Goal: Task Accomplishment & Management: Complete application form

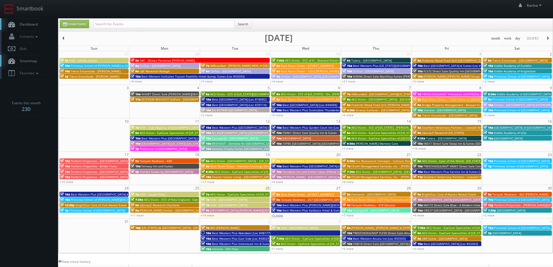
click at [276, 215] on link "+5 more" at bounding box center [278, 215] width 12 height 4
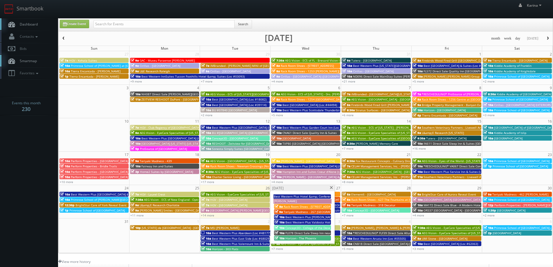
click at [308, 238] on span "Horizon - The Phoenix" at bounding box center [300, 238] width 31 height 4
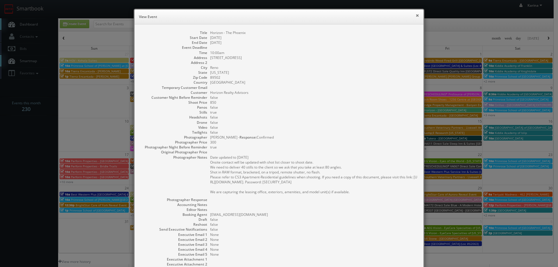
click at [415, 16] on button "×" at bounding box center [416, 15] width 3 height 4
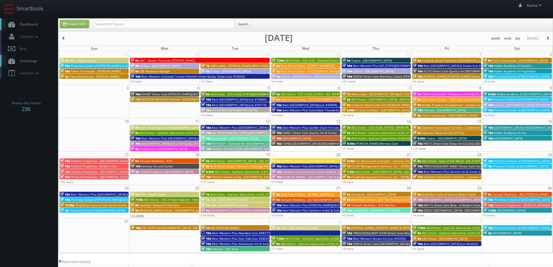
click at [141, 215] on link "+11 more" at bounding box center [136, 215] width 13 height 4
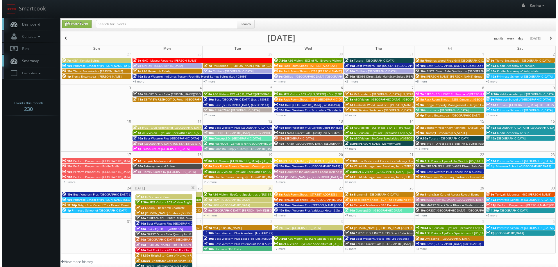
scroll to position [106, 0]
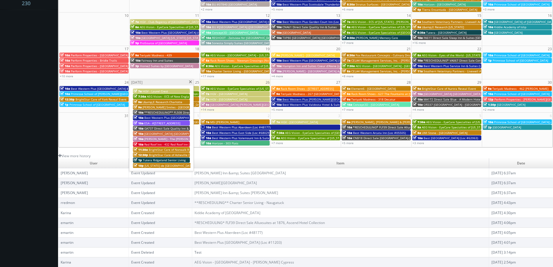
click at [159, 165] on span "[US_STATE] de [GEOGRAPHIC_DATA] - [GEOGRAPHIC_DATA]" at bounding box center [185, 166] width 80 height 4
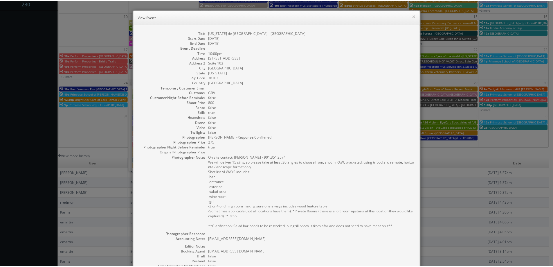
scroll to position [89, 0]
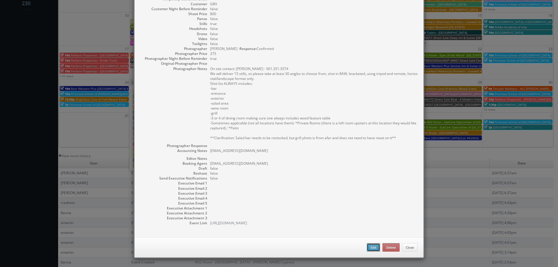
click at [373, 246] on button "Edit" at bounding box center [373, 247] width 13 height 9
type input "[US_STATE] de [GEOGRAPHIC_DATA] - [GEOGRAPHIC_DATA]"
type input "150 Peabody Place"
type input "Suite 103"
type input "Memphis"
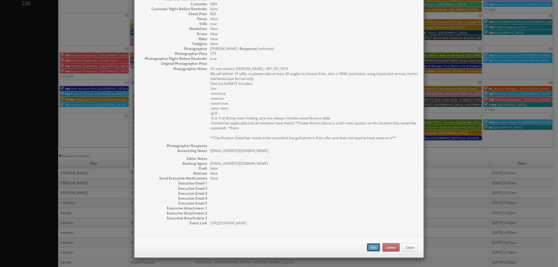
type input "38103"
type input "800"
checkbox input "true"
type textarea "hannahthompson@texasdebrazil.com"
type input "08/25/2025"
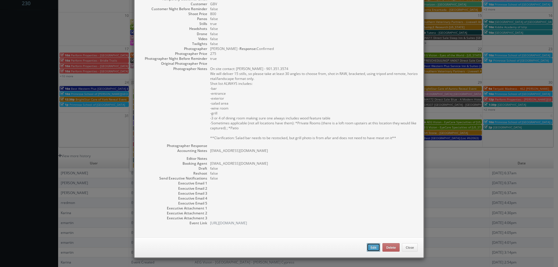
type input "08/27/2025"
type input "10:00pm"
checkbox input "true"
type textarea "On site contact: Kevin McGoldrick - 901.351.3574 We will deliver 15 stills, so …"
select select "[US_STATE]"
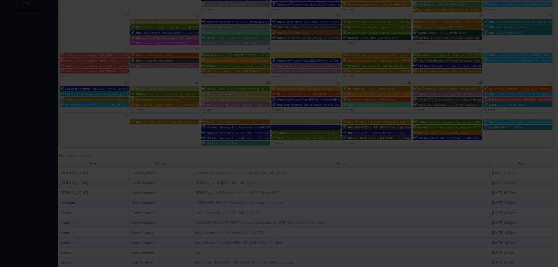
type input "800"
type input "275"
select select "fake72@mg.cs3calendar.com"
select select "gary@officeheadshots.com"
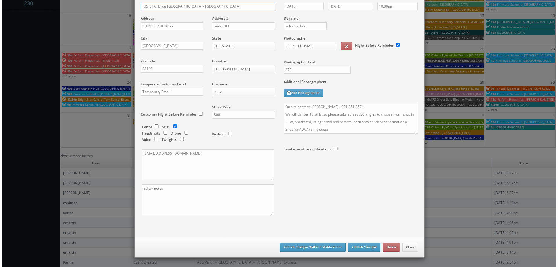
scroll to position [0, 0]
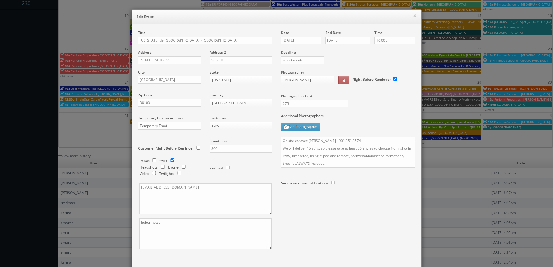
click at [300, 42] on input "08/25/2025" at bounding box center [301, 41] width 40 height 8
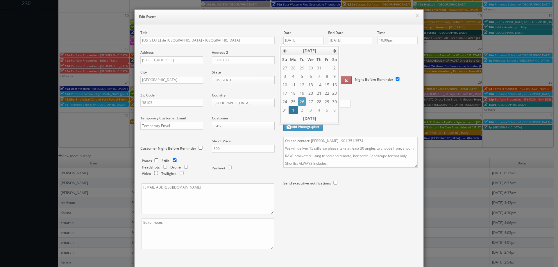
click at [290, 112] on td "1" at bounding box center [292, 110] width 9 height 8
type input "09/01/2025"
click at [348, 39] on input "08/27/2025" at bounding box center [350, 41] width 45 height 8
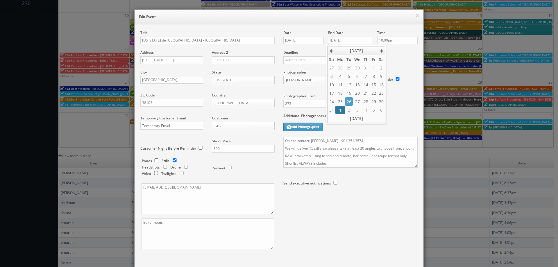
click at [339, 107] on td "1" at bounding box center [339, 110] width 9 height 8
type input "09/01/2025"
click at [410, 56] on div "Deadline" at bounding box center [350, 49] width 143 height 39
click at [283, 139] on textarea "On site contact: Kevin McGoldrick - 901.351.3574 We will deliver 15 stills, so …" at bounding box center [350, 152] width 134 height 31
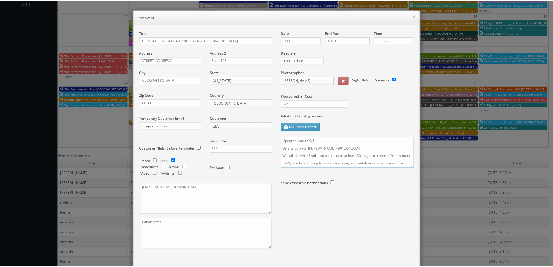
scroll to position [34, 0]
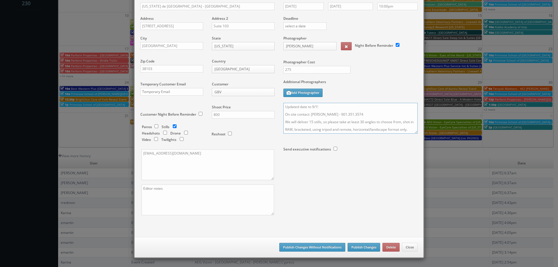
type textarea "Updated date to 9/1! On site contact: Kevin McGoldrick - 901.351.3574 We will d…"
click at [359, 245] on button "Publish Changes" at bounding box center [363, 247] width 33 height 9
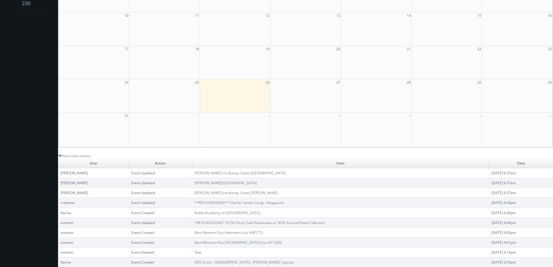
scroll to position [0, 0]
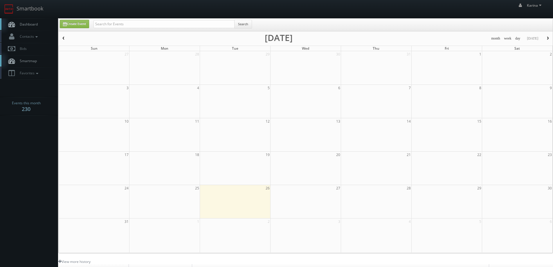
click at [28, 25] on span "Dashboard" at bounding box center [27, 24] width 21 height 5
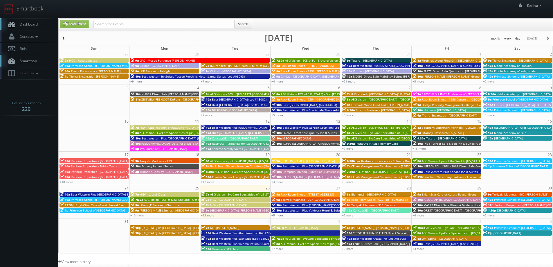
click at [277, 216] on link "+5 more" at bounding box center [278, 215] width 12 height 4
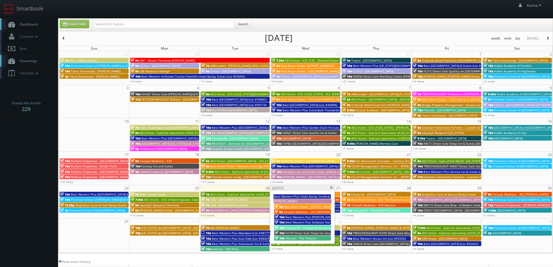
click at [293, 239] on span "Horizon - The Phoenix" at bounding box center [300, 238] width 31 height 4
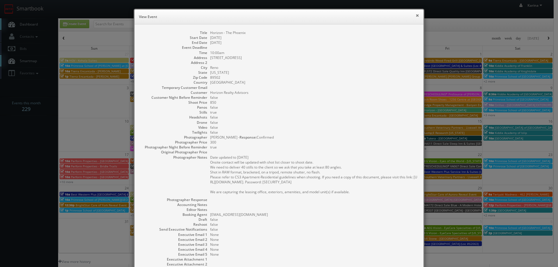
click at [415, 17] on button "×" at bounding box center [416, 15] width 3 height 4
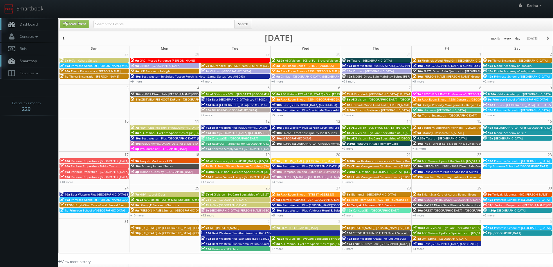
click at [32, 24] on span "Dashboard" at bounding box center [27, 24] width 21 height 5
click at [20, 24] on span "Dashboard" at bounding box center [27, 24] width 21 height 5
click at [522, 160] on span "Primrose School of [GEOGRAPHIC_DATA]" at bounding box center [521, 161] width 55 height 4
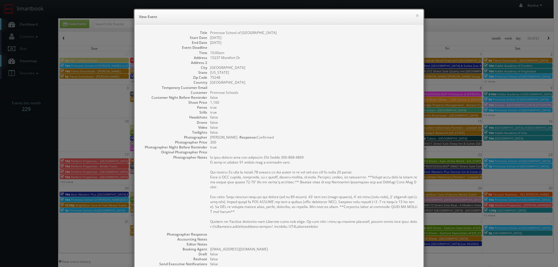
scroll to position [86, 0]
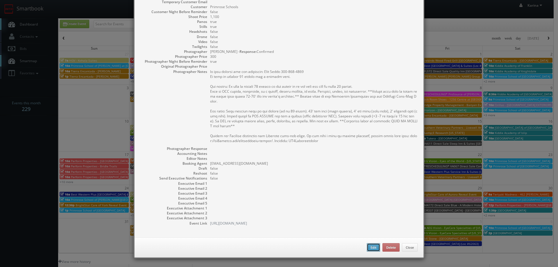
click at [368, 246] on button "Edit" at bounding box center [373, 247] width 13 height 9
type input "Primrose School of [GEOGRAPHIC_DATA]"
type input "15237 Montfort Dr"
type input "Dallas"
type input "75248"
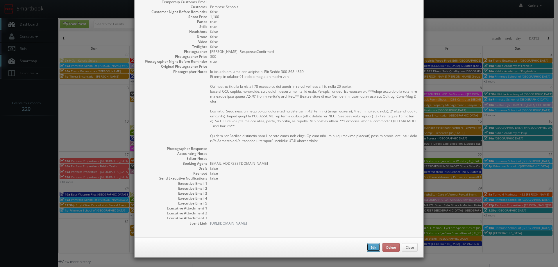
type input "1,100"
checkbox input "true"
type input "08/23/2025"
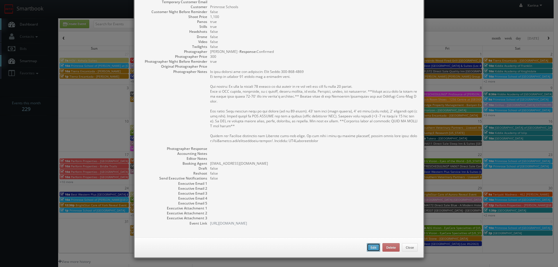
type input "10:00am"
checkbox input "true"
type textarea "on site contact for all locations: Bela Desai 817-793-0704 We need to deliver 1…"
select select "[US_STATE]"
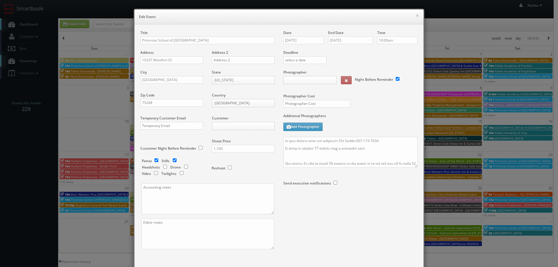
type input "1,100"
type input "300"
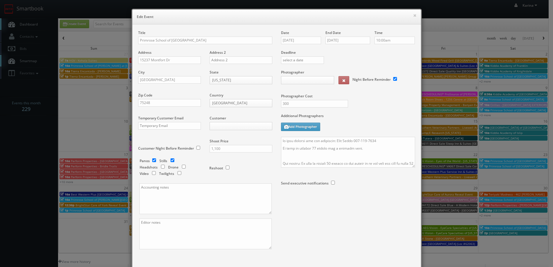
select select "fake96@mg.cs3calendar.com"
select select "steve.wheeler11@gmail.com"
click at [302, 37] on input "08/23/2025" at bounding box center [301, 41] width 40 height 8
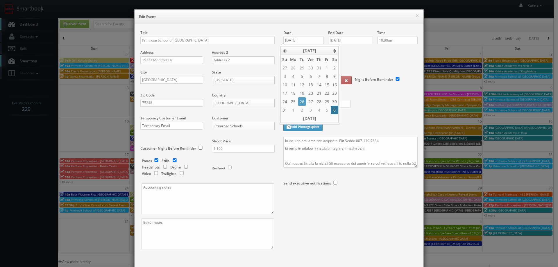
click at [336, 109] on td "6" at bounding box center [335, 110] width 8 height 8
type input "09/06/2025"
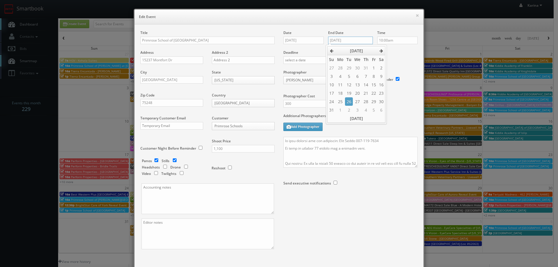
click at [354, 39] on input "08/23/2025" at bounding box center [350, 41] width 45 height 8
click at [382, 110] on td "6" at bounding box center [381, 110] width 8 height 8
type input "09/06/2025"
click at [405, 106] on div "Photographer Cost 300" at bounding box center [350, 92] width 143 height 44
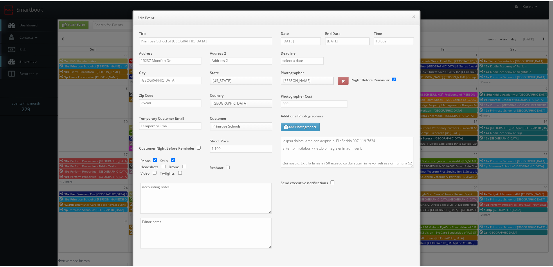
scroll to position [34, 0]
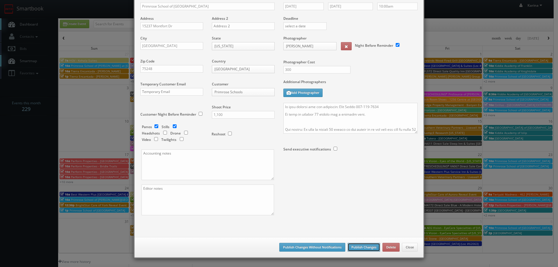
click at [358, 247] on button "Publish Changes" at bounding box center [363, 247] width 33 height 9
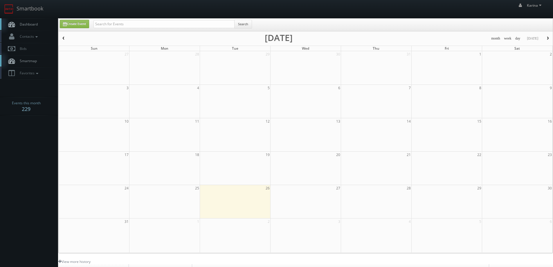
click at [30, 23] on span "Dashboard" at bounding box center [27, 24] width 21 height 5
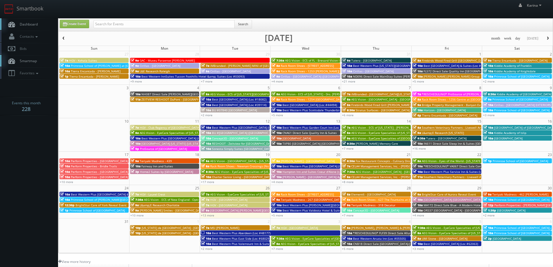
click at [521, 160] on span "Primrose School of [GEOGRAPHIC_DATA]" at bounding box center [520, 161] width 55 height 4
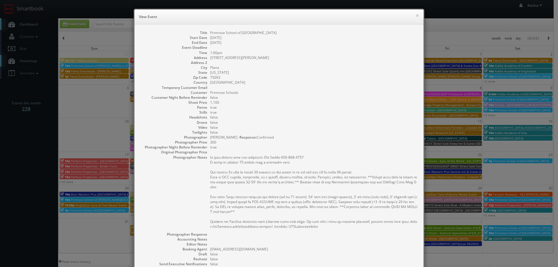
scroll to position [86, 0]
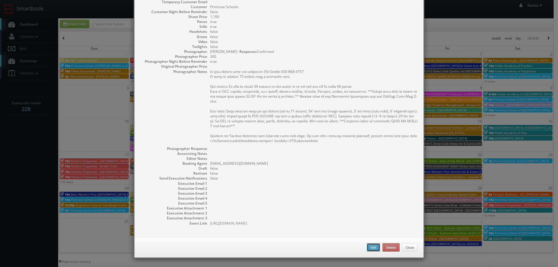
click at [369, 247] on button "Edit" at bounding box center [373, 247] width 13 height 9
type input "Primrose School of [GEOGRAPHIC_DATA]"
type input "5801 Coit Rd"
type input "Plano"
type input "75093"
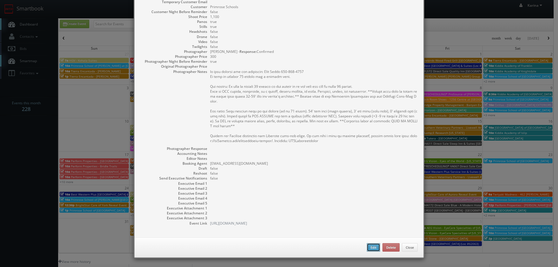
type input "1,100"
checkbox input "true"
type input "08/23/2025"
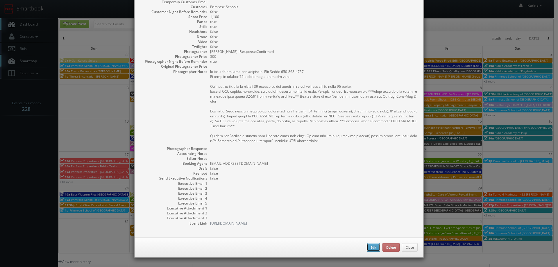
type input "1:00pm"
checkbox input "true"
type textarea "on site contact for all locations: Bela Desai 817-793-0704 We need to deliver 1…"
type input "1,100"
type input "300"
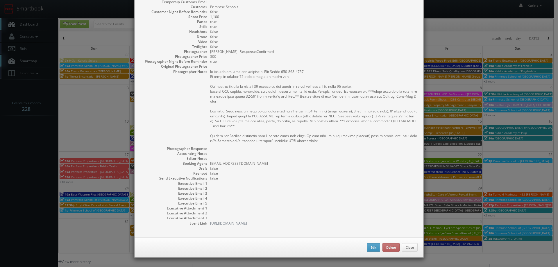
select select "[US_STATE]"
select select "fake96@mg.cs3calendar.com"
select select "steve.wheeler11@gmail.com"
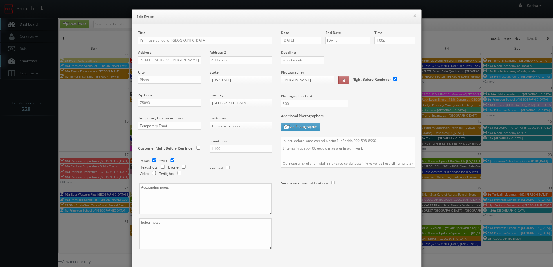
click at [297, 40] on input "08/23/2025" at bounding box center [301, 41] width 40 height 8
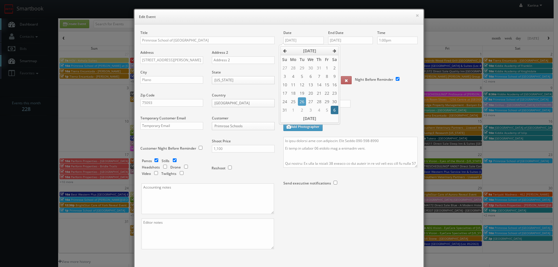
click at [333, 110] on td "6" at bounding box center [335, 110] width 8 height 8
type input "09/06/2025"
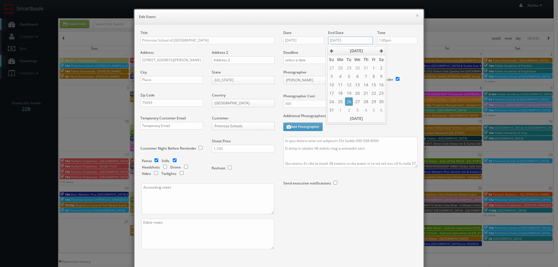
click at [344, 40] on input "08/23/2025" at bounding box center [350, 41] width 45 height 8
click at [379, 109] on td "6" at bounding box center [381, 110] width 8 height 8
type input "09/06/2025"
click at [423, 109] on div "× Edit Event Title Primrose School of Plano Preston Meadow Address 5801 Coit Rd…" at bounding box center [279, 150] width 296 height 301
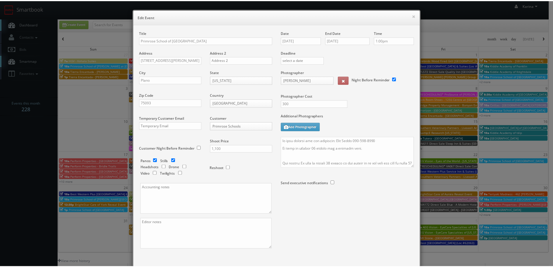
scroll to position [34, 0]
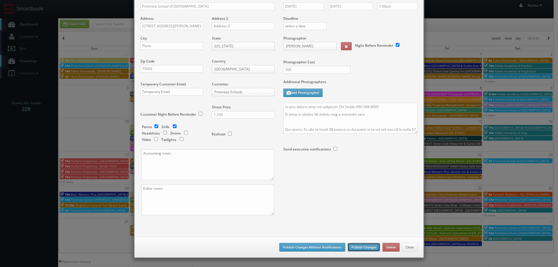
click at [356, 247] on button "Publish Changes" at bounding box center [363, 247] width 33 height 9
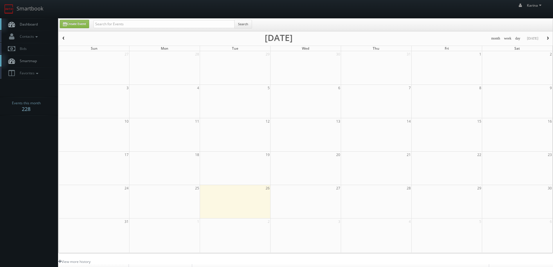
click at [35, 25] on span "Dashboard" at bounding box center [27, 24] width 21 height 5
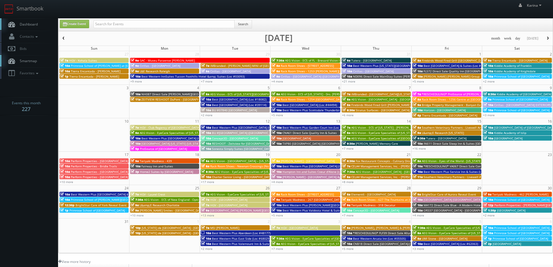
click at [32, 23] on span "Dashboard" at bounding box center [27, 24] width 21 height 5
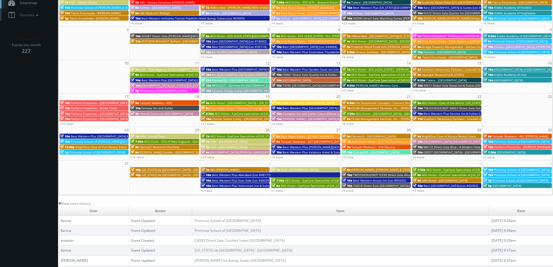
scroll to position [106, 0]
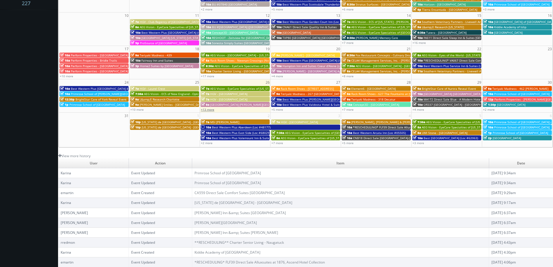
click at [211, 109] on link "+13 more" at bounding box center [207, 109] width 13 height 4
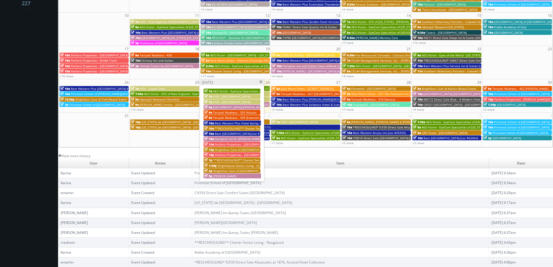
click at [233, 117] on span "Teriyaki Madness - 439 (Exteriors and Tour)" at bounding box center [243, 118] width 61 height 4
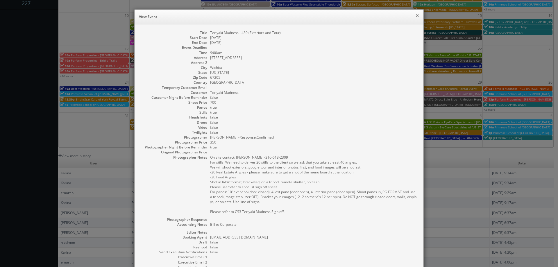
click at [415, 16] on button "×" at bounding box center [416, 15] width 3 height 4
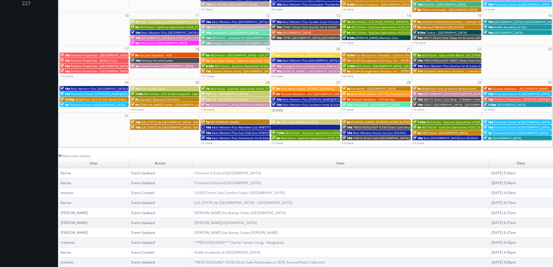
click at [277, 109] on link "+5 more" at bounding box center [278, 109] width 12 height 4
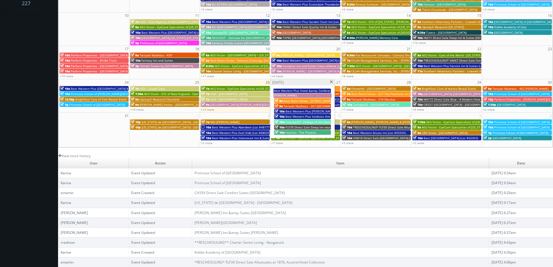
click at [331, 83] on span at bounding box center [332, 81] width 4 height 3
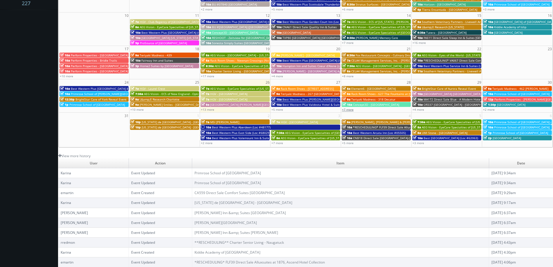
click at [351, 110] on link "+7 more" at bounding box center [348, 109] width 12 height 4
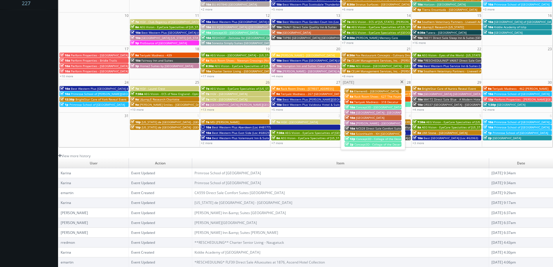
click at [377, 98] on span "Rack Room Shoes - 627 The Fountains at [GEOGRAPHIC_DATA] (No Rush)" at bounding box center [404, 96] width 100 height 4
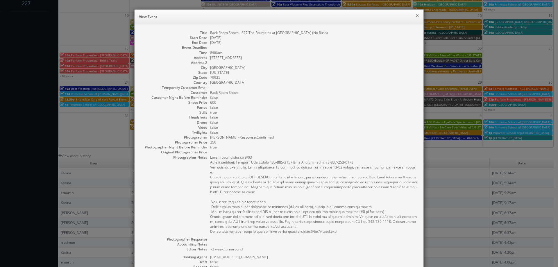
click at [415, 15] on button "×" at bounding box center [416, 15] width 3 height 4
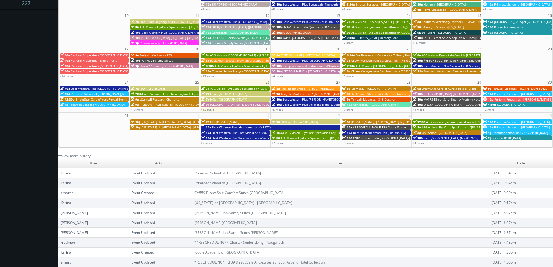
scroll to position [0, 0]
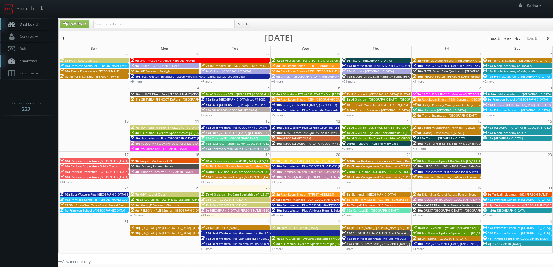
click at [35, 26] on span "Dashboard" at bounding box center [27, 24] width 21 height 5
click at [30, 25] on span "Dashboard" at bounding box center [27, 24] width 21 height 5
click at [37, 27] on link "Dashboard" at bounding box center [29, 24] width 58 height 12
click at [279, 215] on link "+5 more" at bounding box center [278, 215] width 12 height 4
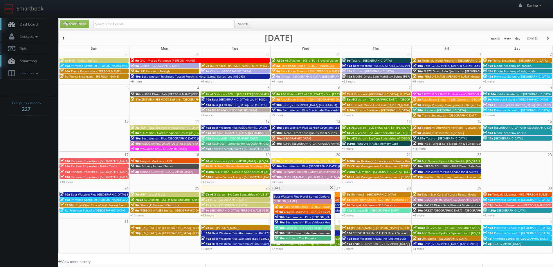
click at [293, 238] on span "Horizon - The Phoenix" at bounding box center [300, 238] width 31 height 4
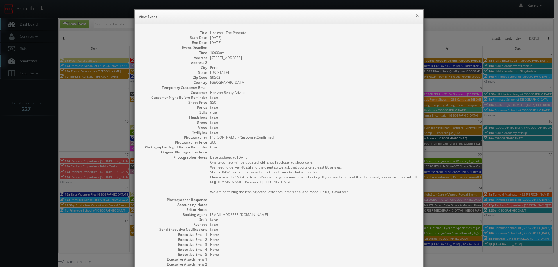
click at [415, 15] on button "×" at bounding box center [416, 15] width 3 height 4
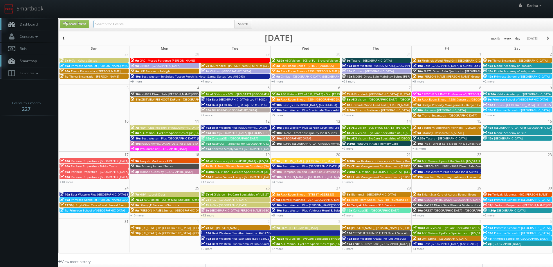
click at [137, 26] on input "text" at bounding box center [164, 24] width 141 height 8
type input "arizona"
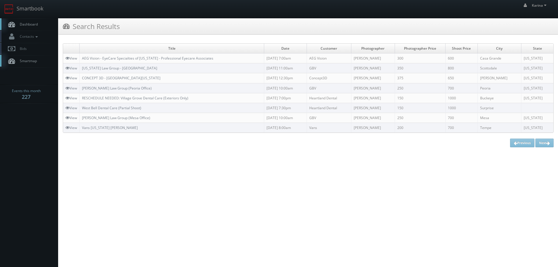
click at [34, 24] on span "Dashboard" at bounding box center [27, 24] width 21 height 5
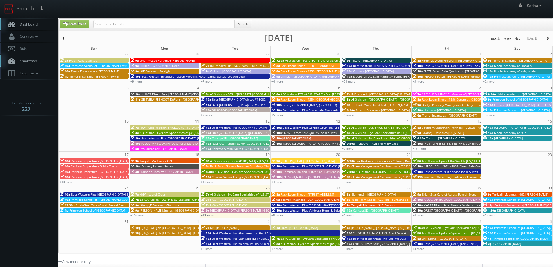
click at [212, 216] on link "+13 more" at bounding box center [207, 215] width 13 height 4
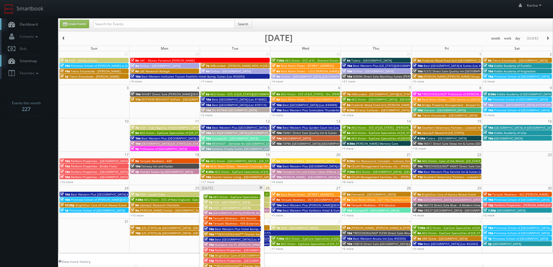
click at [243, 198] on span "AEG Vision - EyeCare Specialties of [US_STATE] – [PERSON_NAME] Eye Care" at bounding box center [265, 197] width 104 height 4
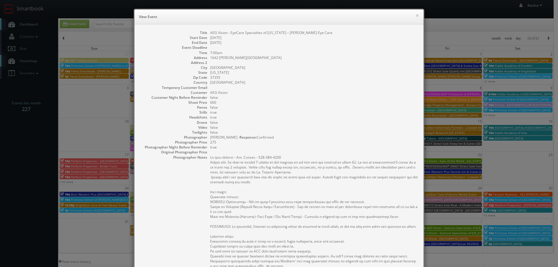
click at [417, 16] on div "× View Event" at bounding box center [278, 17] width 289 height 15
click at [416, 15] on button "×" at bounding box center [416, 15] width 3 height 4
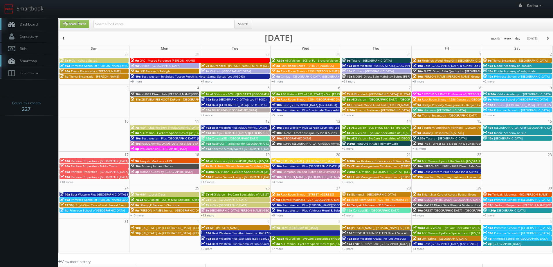
click at [212, 215] on link "+13 more" at bounding box center [207, 215] width 13 height 4
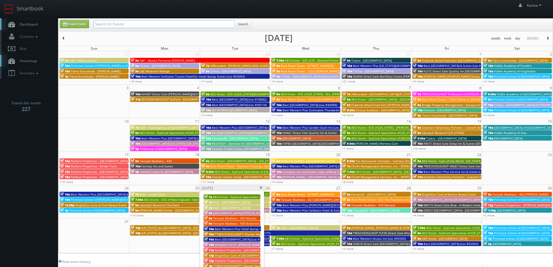
click at [111, 22] on input "text" at bounding box center [164, 24] width 141 height 8
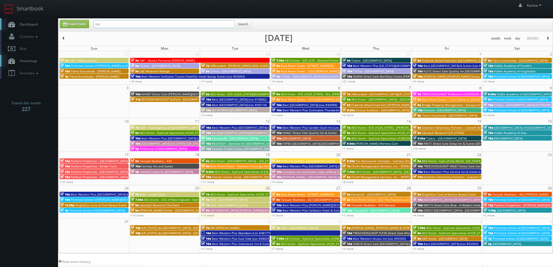
type input "steve wheeler"
click at [242, 27] on button "Search" at bounding box center [243, 24] width 18 height 9
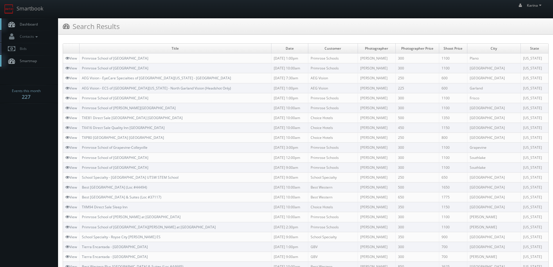
click at [38, 22] on link "Dashboard" at bounding box center [29, 24] width 58 height 12
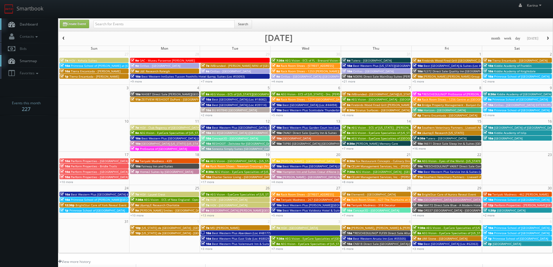
click at [296, 194] on span "Rack Room Shoes - [STREET_ADDRESS]" at bounding box center [307, 194] width 53 height 4
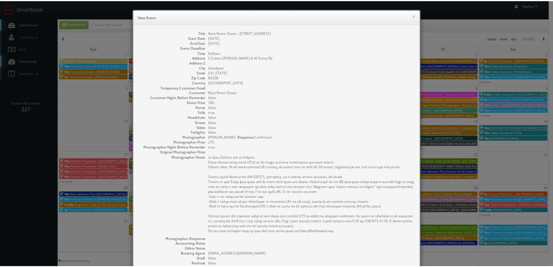
scroll to position [91, 0]
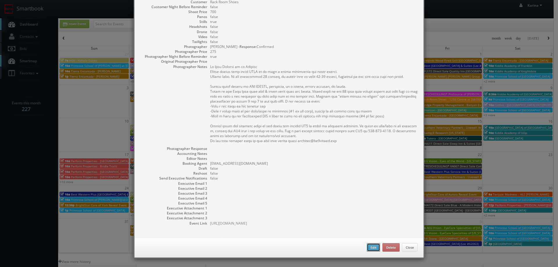
click at [372, 246] on button "Edit" at bounding box center [373, 247] width 13 height 9
type input "Rack Room Shoes - [STREET_ADDRESS]"
type input "S Cotton Lane & W Yuma Rd"
type input "Goodyear"
type input "85338"
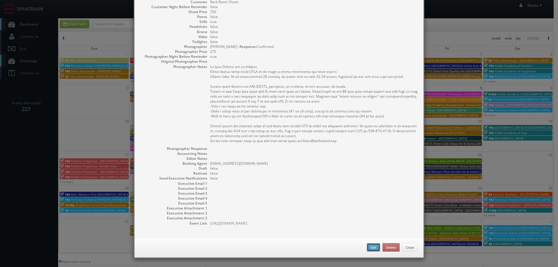
type input "700"
checkbox input "true"
type input "08/27/2025"
type input "8:00am"
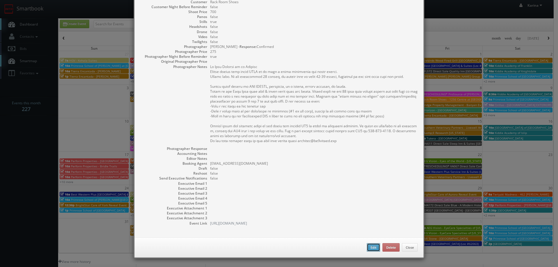
checkbox input "true"
type textarea "On Site Contact to be Updated Please upload this shoot ASAP as we have a tight …"
select select "[US_STATE]"
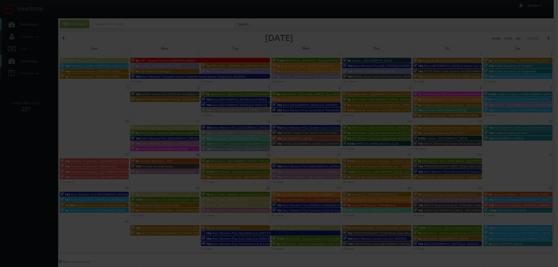
type input "275"
select select "fake123rackroom@mg.cs3calendar.com"
select select "desertlivingphotos@gmail.com"
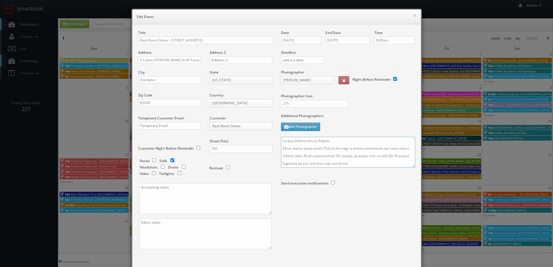
drag, startPoint x: 333, startPoint y: 141, endPoint x: 306, endPoint y: 141, distance: 26.4
click at [306, 141] on textarea at bounding box center [348, 152] width 134 height 31
paste textarea "Danny Lazar 480-790-2028"
click at [306, 141] on textarea at bounding box center [348, 152] width 134 height 31
click at [332, 141] on textarea at bounding box center [348, 152] width 134 height 31
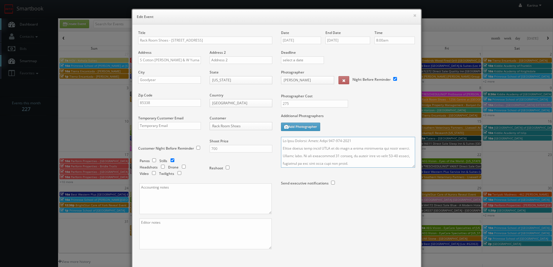
type textarea "On Site Contact: Danny Lazar 480-790-2028 Please upload this shoot ASAP as we h…"
click at [358, 208] on div "Date 08/27/2025 End Date 08/27/2025 Time 8:00am Deadline Photographer Will Wagn…" at bounding box center [348, 121] width 143 height 182
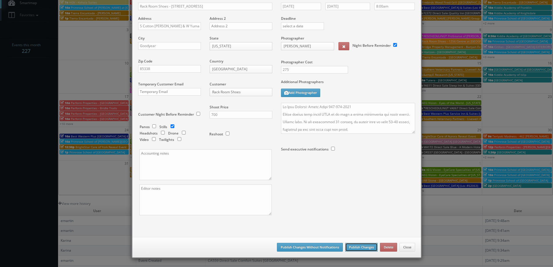
click at [359, 247] on button "Publish Changes" at bounding box center [361, 247] width 33 height 9
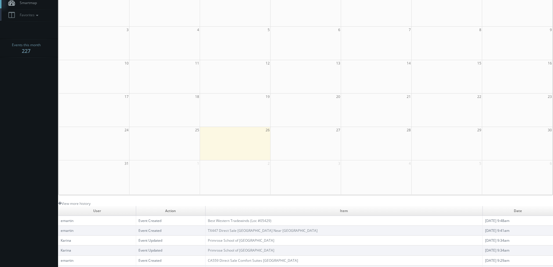
scroll to position [0, 0]
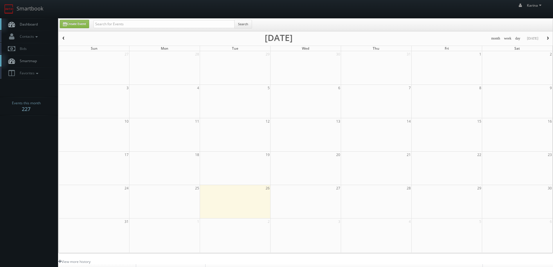
click at [28, 25] on span "Dashboard" at bounding box center [27, 24] width 21 height 5
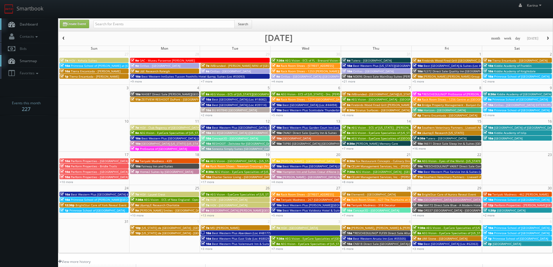
click at [23, 26] on span "Dashboard" at bounding box center [27, 24] width 21 height 5
click at [32, 22] on span "Dashboard" at bounding box center [27, 24] width 21 height 5
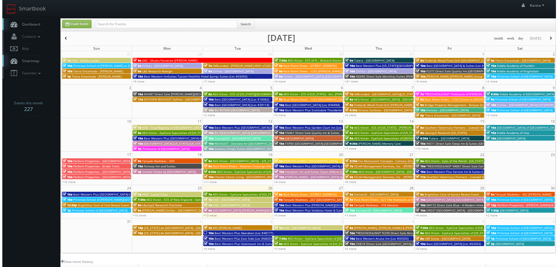
scroll to position [29, 0]
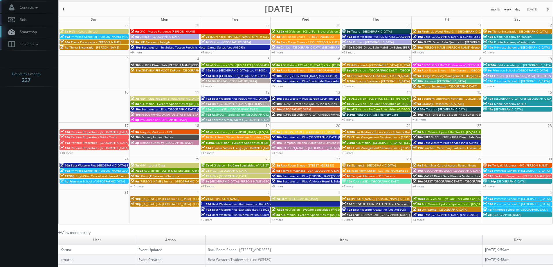
click at [547, 11] on span "button" at bounding box center [548, 9] width 4 height 3
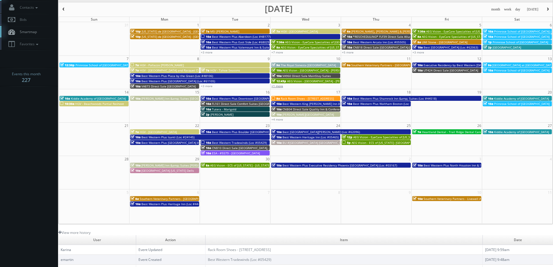
click at [280, 85] on link "+1 more" at bounding box center [278, 86] width 12 height 4
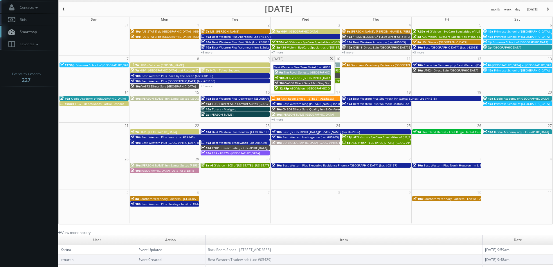
click at [331, 58] on span at bounding box center [332, 58] width 4 height 3
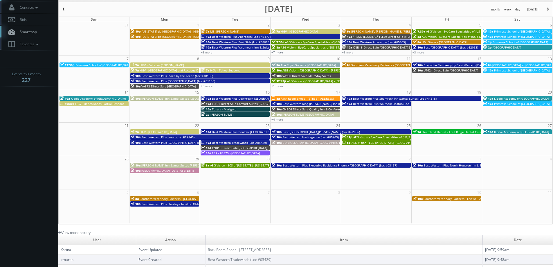
click at [278, 51] on link "+7 more" at bounding box center [278, 52] width 12 height 4
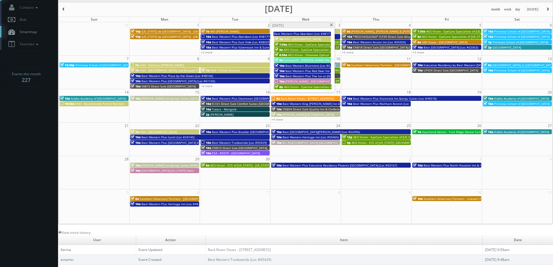
click at [317, 82] on span "[PERSON_NAME] - [GEOGRAPHIC_DATA] Apartments - Exteriors" at bounding box center [328, 81] width 86 height 4
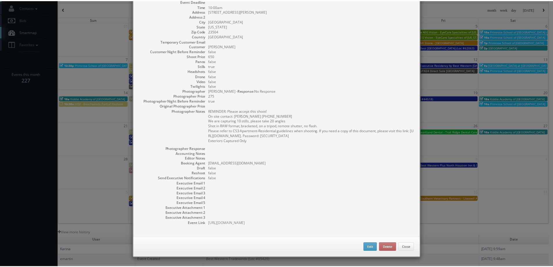
scroll to position [0, 0]
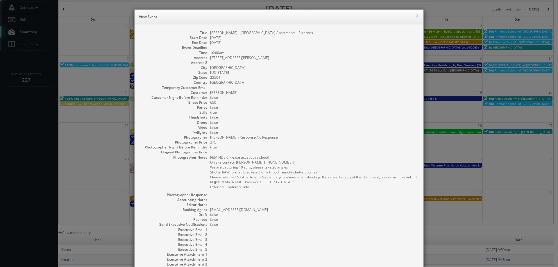
click at [417, 12] on div "× View Event" at bounding box center [278, 17] width 289 height 15
click at [415, 17] on button "×" at bounding box center [416, 15] width 3 height 4
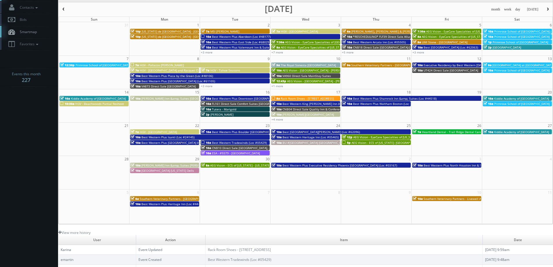
click at [177, 66] on div "7a HGV - Pallazzo Catalani" at bounding box center [200, 65] width 139 height 4
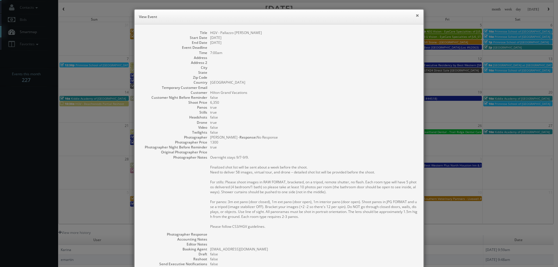
click at [415, 15] on button "×" at bounding box center [416, 15] width 3 height 4
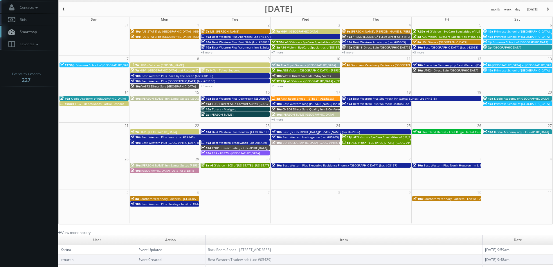
click at [291, 98] on span "Rack Room Shoes - 1085 Gateway Plaza" at bounding box center [307, 98] width 53 height 4
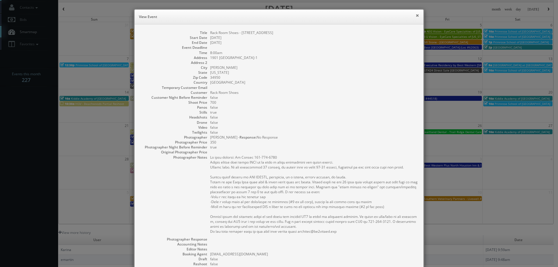
click at [415, 14] on button "×" at bounding box center [416, 15] width 3 height 4
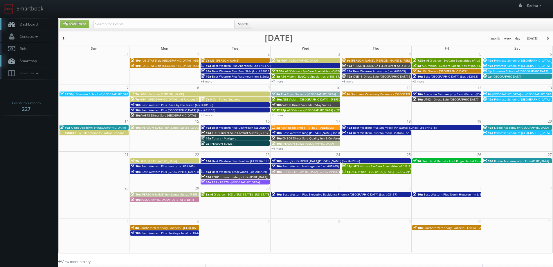
click at [25, 23] on span "Dashboard" at bounding box center [27, 24] width 21 height 5
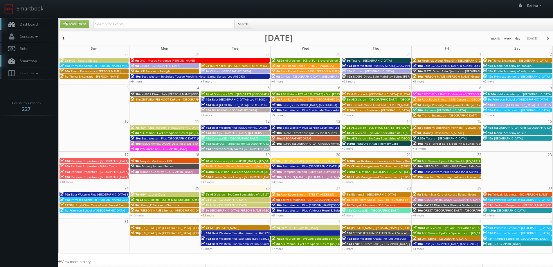
click at [30, 27] on link "Dashboard" at bounding box center [29, 24] width 58 height 12
click at [28, 25] on span "Dashboard" at bounding box center [27, 24] width 21 height 5
click at [211, 216] on link "+13 more" at bounding box center [207, 215] width 13 height 4
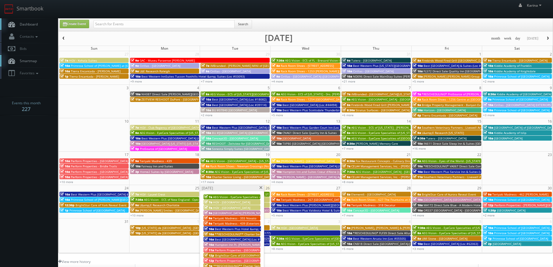
scroll to position [29, 0]
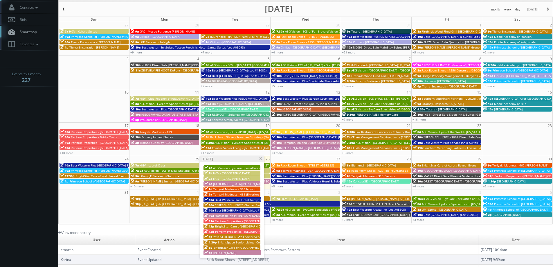
click at [236, 184] on span "[GEOGRAPHIC_DATA] [PERSON_NAME][GEOGRAPHIC_DATA]" at bounding box center [253, 184] width 81 height 4
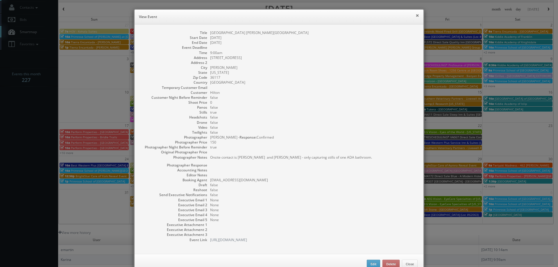
click at [415, 16] on button "×" at bounding box center [416, 15] width 3 height 4
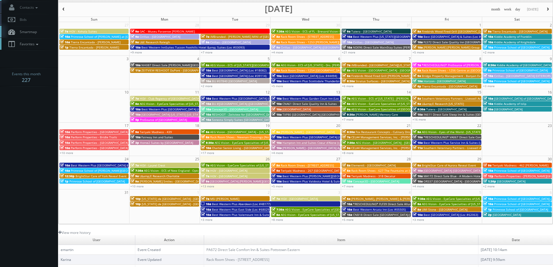
scroll to position [0, 0]
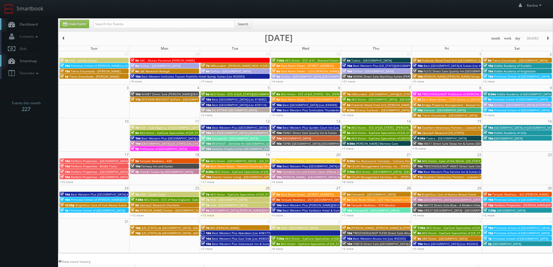
click at [33, 24] on span "Dashboard" at bounding box center [27, 24] width 21 height 5
click at [19, 25] on span "Dashboard" at bounding box center [27, 24] width 21 height 5
click at [35, 27] on link "Dashboard" at bounding box center [29, 24] width 58 height 12
click at [26, 25] on span "Dashboard" at bounding box center [27, 24] width 21 height 5
click at [28, 26] on span "Dashboard" at bounding box center [27, 24] width 21 height 5
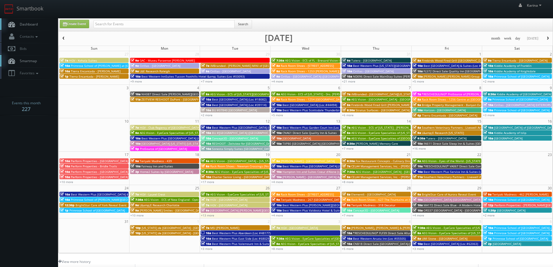
click at [33, 158] on body "Smartbook Toggle Side Navigation Toggle Top Navigation [PERSON_NAME] [PERSON_NA…" at bounding box center [276, 186] width 553 height 373
click at [39, 26] on link "Dashboard" at bounding box center [29, 24] width 58 height 12
click at [33, 27] on link "Dashboard" at bounding box center [29, 24] width 58 height 12
click at [35, 26] on span "Dashboard" at bounding box center [27, 24] width 21 height 5
click at [37, 24] on span "Dashboard" at bounding box center [27, 24] width 21 height 5
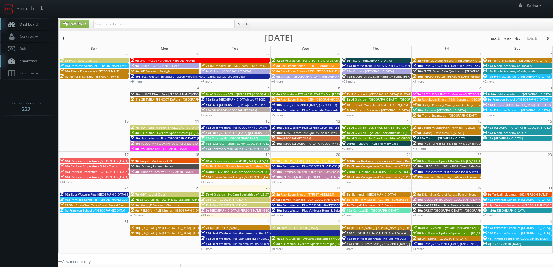
click at [547, 40] on span "button" at bounding box center [548, 38] width 4 height 3
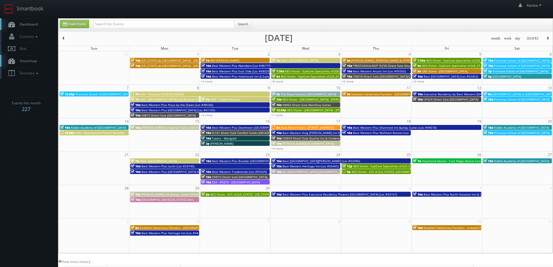
click at [32, 27] on link "Dashboard" at bounding box center [29, 24] width 58 height 12
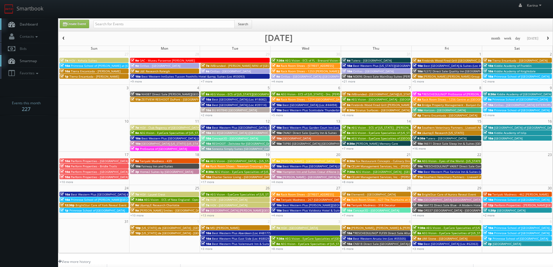
click at [22, 22] on span "Dashboard" at bounding box center [27, 24] width 21 height 5
click at [33, 25] on span "Dashboard" at bounding box center [27, 24] width 21 height 5
click at [34, 24] on span "Dashboard" at bounding box center [27, 24] width 21 height 5
click at [33, 23] on span "Dashboard" at bounding box center [27, 24] width 21 height 5
click at [17, 26] on span "Dashboard" at bounding box center [27, 24] width 21 height 5
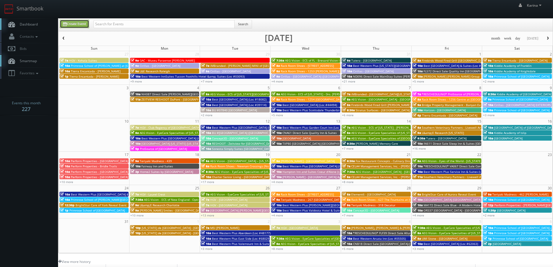
click at [75, 26] on link "Create Event" at bounding box center [74, 24] width 29 height 8
type input "08/26/2025"
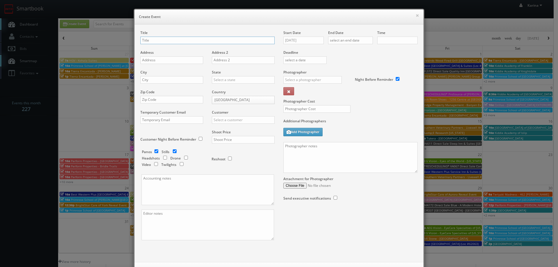
checkbox input "true"
type input "10:00am"
checkbox input "true"
click at [151, 40] on input "text" at bounding box center [207, 41] width 134 height 8
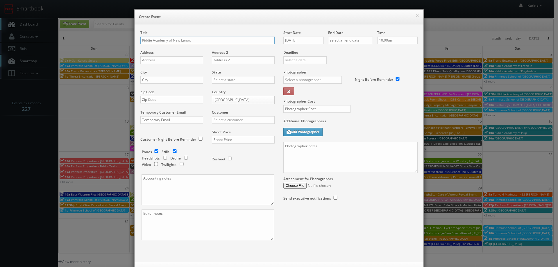
type input "Kiddie Academy of New Lenox"
click at [149, 59] on input "text" at bounding box center [171, 60] width 63 height 8
paste input "674 Cedar Crossings"
type input "674 Cedar Crossings"
click at [148, 81] on input "text" at bounding box center [171, 80] width 63 height 8
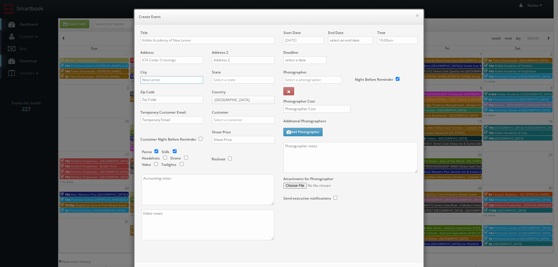
type input "New Lenox"
click at [218, 80] on input "text" at bounding box center [243, 80] width 63 height 8
click at [219, 88] on div "[US_STATE]" at bounding box center [243, 90] width 62 height 10
type input "[US_STATE]"
click at [154, 100] on input "text" at bounding box center [171, 100] width 63 height 8
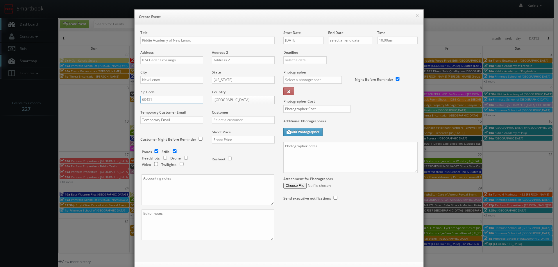
type input "60451"
click at [224, 121] on input "text" at bounding box center [243, 120] width 63 height 8
click at [228, 129] on div "Kiddie Academy" at bounding box center [243, 130] width 62 height 10
type input "Kiddie Academy"
click at [227, 139] on input "text" at bounding box center [243, 140] width 63 height 8
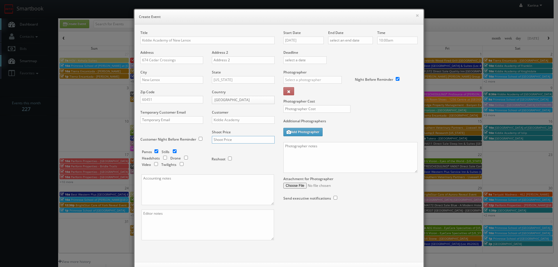
type input "650"
click at [154, 151] on input "checkbox" at bounding box center [156, 151] width 9 height 4
checkbox input "false"
click at [304, 39] on input "08/26/2025" at bounding box center [303, 41] width 40 height 8
click at [335, 52] on icon at bounding box center [336, 51] width 3 height 4
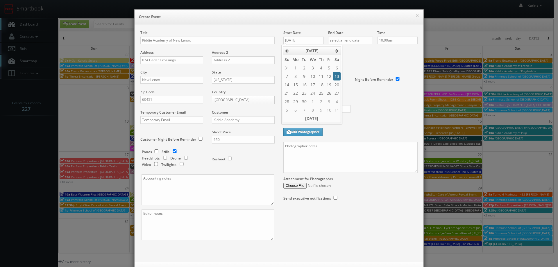
click at [337, 75] on td "13" at bounding box center [337, 76] width 8 height 8
type input "09/13/2025"
click at [351, 42] on input "text" at bounding box center [350, 41] width 45 height 8
click at [382, 49] on icon at bounding box center [380, 51] width 3 height 4
click at [380, 76] on td "13" at bounding box center [381, 76] width 8 height 8
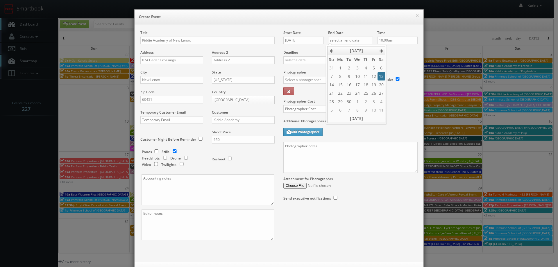
type input "09/13/2025"
click at [396, 50] on div "Time 10:00am" at bounding box center [395, 40] width 45 height 20
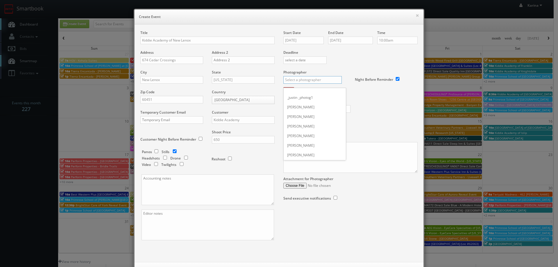
click at [304, 79] on input "text" at bounding box center [312, 80] width 58 height 8
click at [298, 150] on div "Craig Turner" at bounding box center [314, 146] width 62 height 10
type input "Craig Turner"
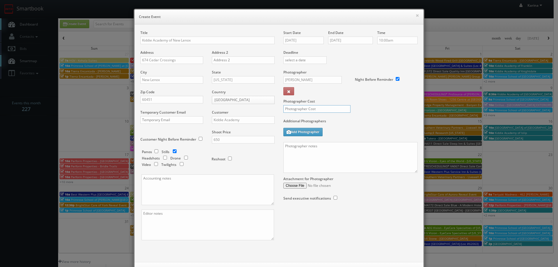
click at [313, 110] on input "text" at bounding box center [316, 109] width 67 height 8
type input "250"
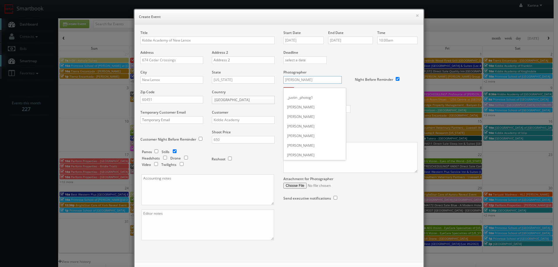
click at [306, 80] on input "Craig Turner" at bounding box center [312, 80] width 58 height 8
click at [307, 80] on input "Craig Turner" at bounding box center [312, 80] width 58 height 8
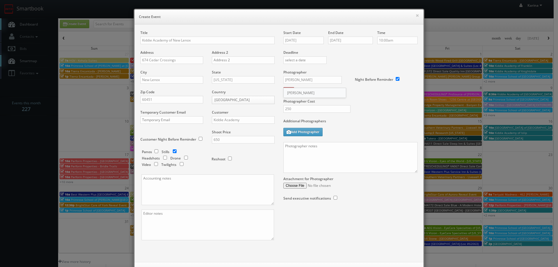
click at [302, 89] on div "Cruz Gutierrez" at bounding box center [314, 93] width 62 height 10
type input "Cruz Gutierrez"
click at [299, 146] on textarea at bounding box center [350, 157] width 134 height 31
paste textarea "801-915-7627"
paste textarea "Stills only. We need to deliver 10 stills to the client so we ask that you take…"
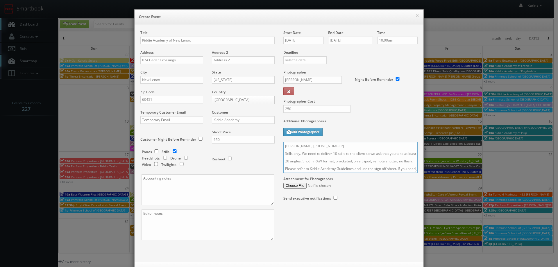
scroll to position [59, 0]
click at [415, 173] on div "Attachment for Photographer" at bounding box center [350, 181] width 134 height 16
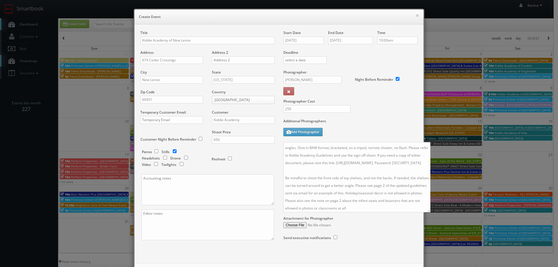
scroll to position [15, 0]
drag, startPoint x: 414, startPoint y: 171, endPoint x: 428, endPoint y: 216, distance: 47.0
click at [428, 212] on textarea "Chris Grahn 801-915-7627 Stills only. We need to deliver 10 stills to the clien…" at bounding box center [356, 177] width 147 height 70
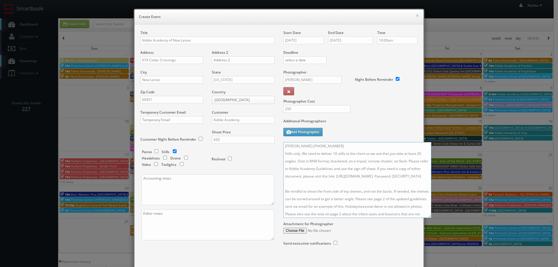
click at [283, 145] on textarea "Chris Grahn 801-915-7627 Stills only. We need to deliver 10 stills to the clien…" at bounding box center [357, 180] width 148 height 76
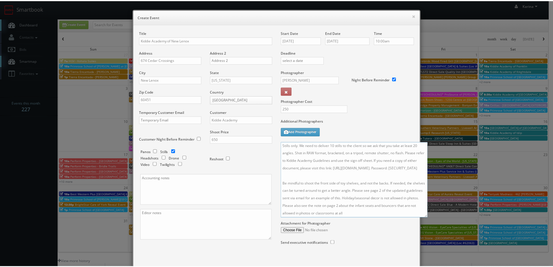
scroll to position [32, 0]
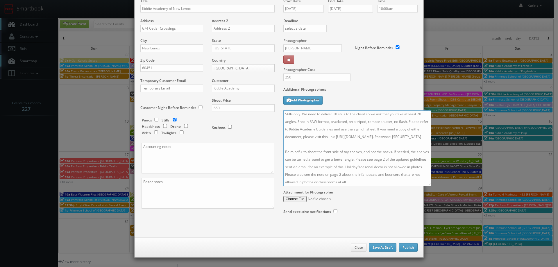
type textarea "On site contact: Chris Grahn 801-915-7627 Stills only. We need to deliver 10 st…"
click at [400, 246] on button "Publish" at bounding box center [407, 247] width 19 height 9
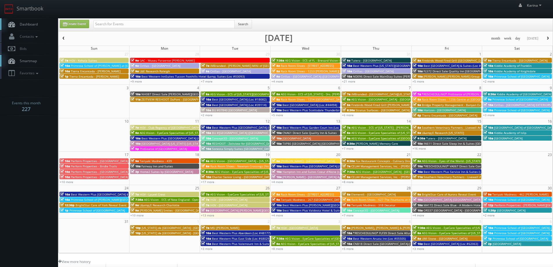
click at [31, 25] on span "Dashboard" at bounding box center [27, 24] width 21 height 5
click at [549, 36] on button "button" at bounding box center [548, 38] width 10 height 7
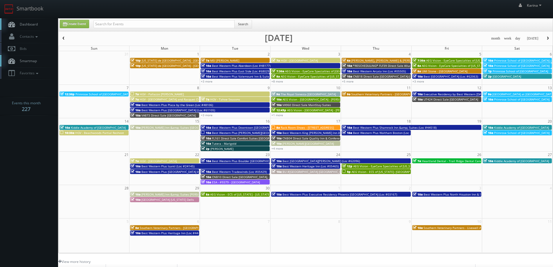
click at [494, 160] on span "Kiddie Academy of Albany" at bounding box center [521, 161] width 55 height 4
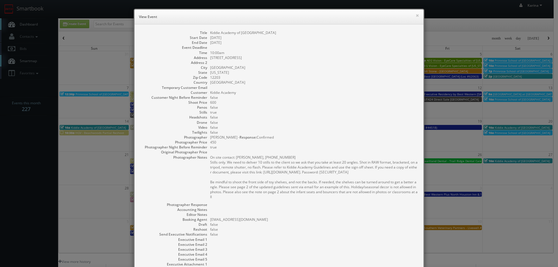
drag, startPoint x: 239, startPoint y: 200, endPoint x: 202, endPoint y: 164, distance: 51.5
click at [202, 164] on dl "Title Kiddie Academy of Albany Start Date 09/27/2025 End Date 09/27/2025 Event …" at bounding box center [278, 156] width 277 height 252
copy pre "Stills only. We need to deliver 10 stills to the client so we ask that you take…"
